Goal: Information Seeking & Learning: Learn about a topic

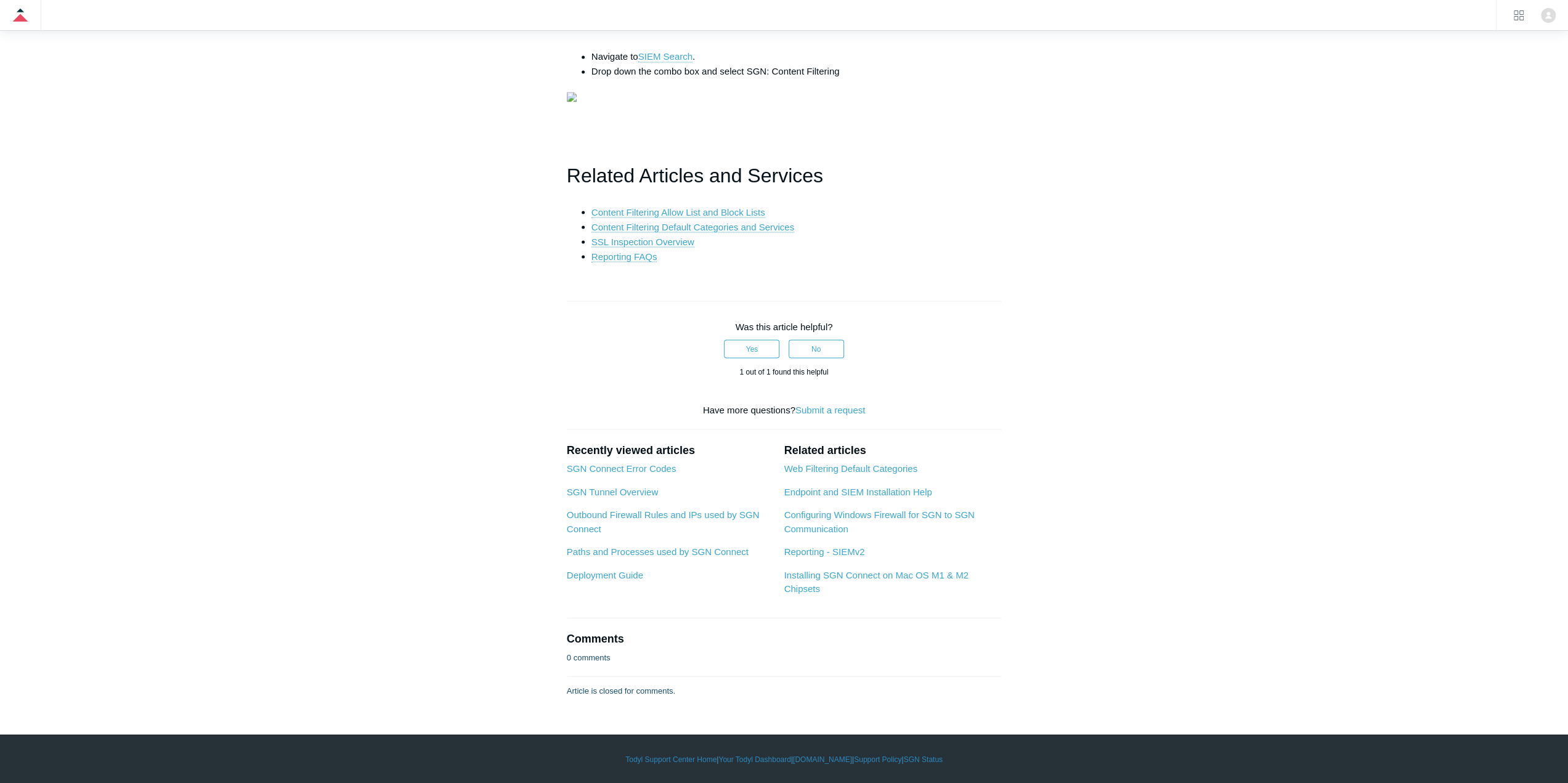
drag, startPoint x: 1299, startPoint y: 272, endPoint x: 1311, endPoint y: 260, distance: 17.0
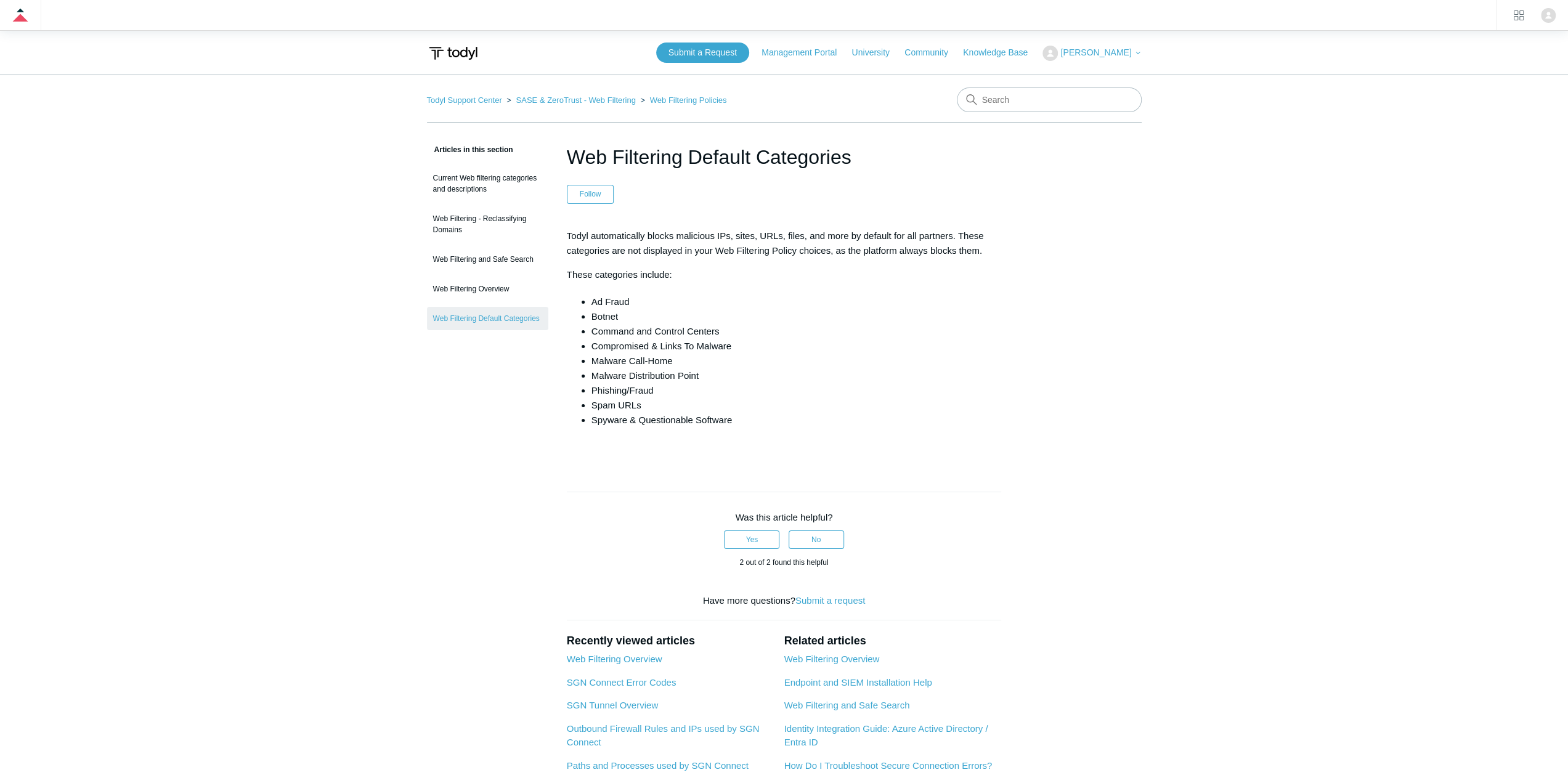
drag, startPoint x: 710, startPoint y: 486, endPoint x: 745, endPoint y: 428, distance: 67.7
click at [710, 486] on div at bounding box center [784, 485] width 435 height 12
drag, startPoint x: 762, startPoint y: 415, endPoint x: 593, endPoint y: 306, distance: 201.1
click at [593, 306] on ul "Ad Fraud Botnet Command and Control Centers Compromised & Links To Malware Malw…" at bounding box center [790, 361] width 423 height 133
drag, startPoint x: 1270, startPoint y: 284, endPoint x: 1278, endPoint y: 215, distance: 69.5
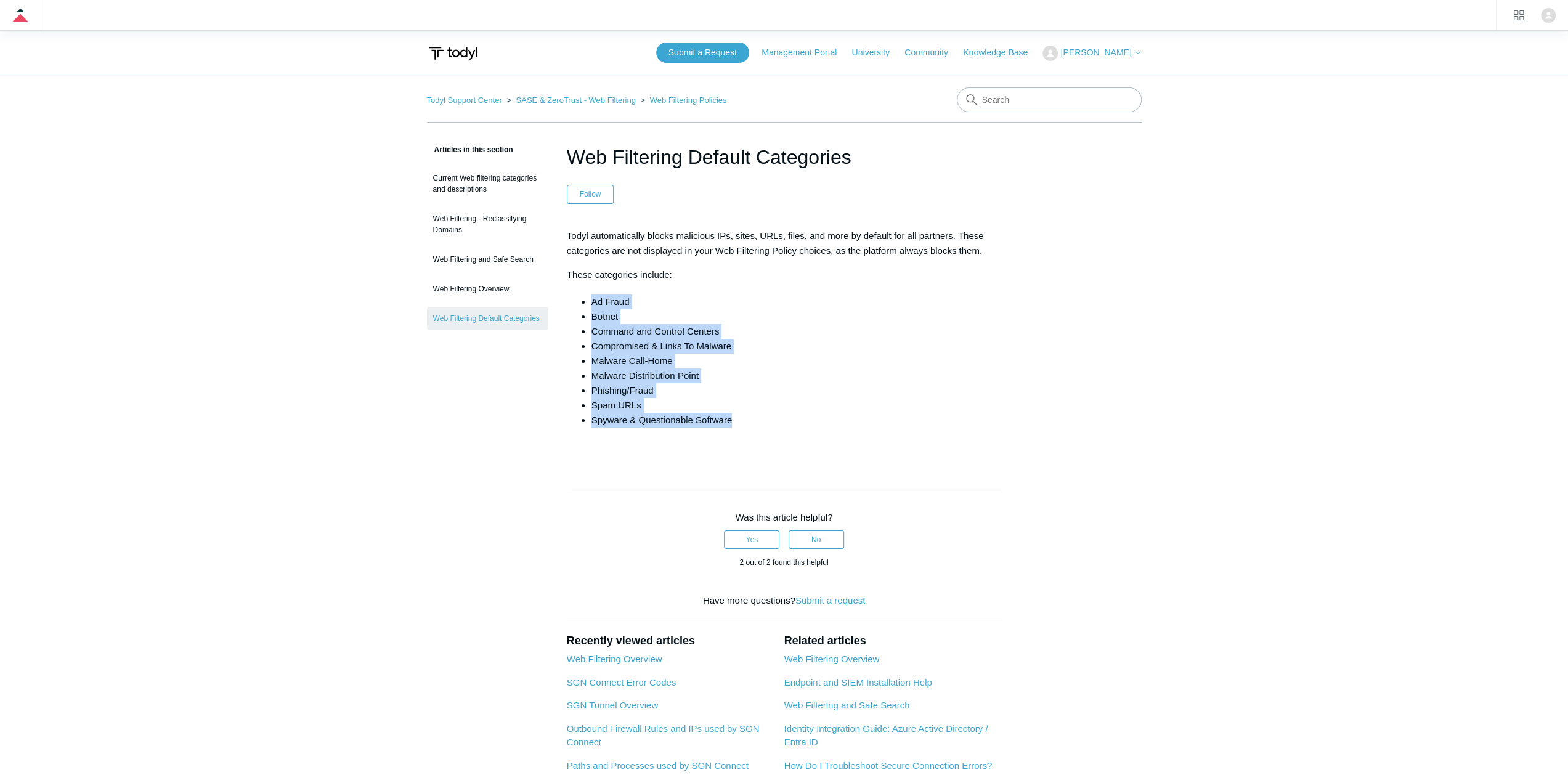
click at [1270, 284] on main "Todyl Support Center SASE & ZeroTrust - Web Filtering Web Filtering Policies Ar…" at bounding box center [784, 474] width 1568 height 799
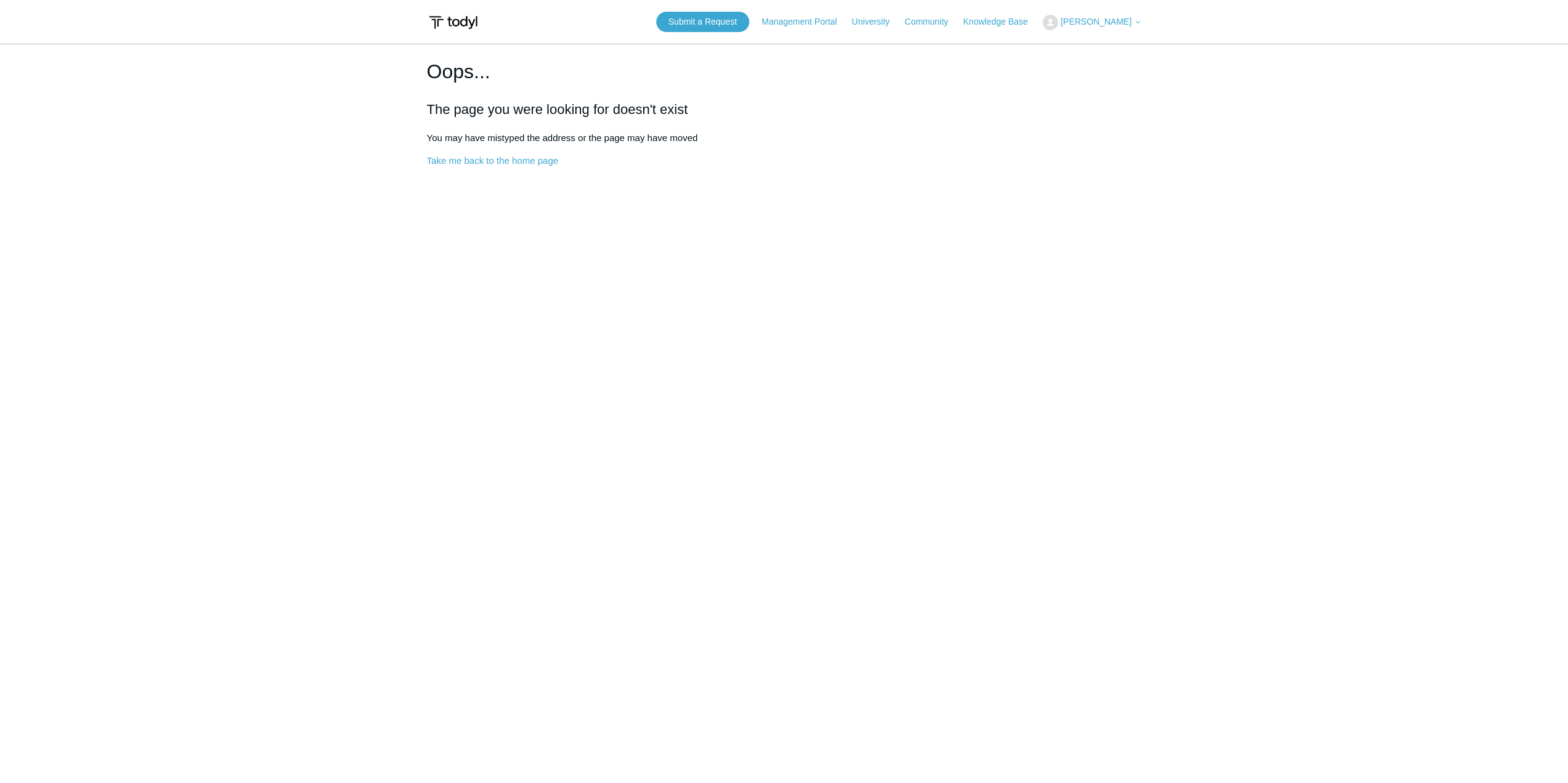
drag, startPoint x: 1123, startPoint y: 22, endPoint x: 1123, endPoint y: 39, distance: 17.0
click at [1123, 22] on span "Zack Anderson" at bounding box center [1095, 21] width 71 height 10
click at [1101, 72] on link "Sign out" at bounding box center [1103, 70] width 120 height 21
